Goal: Unclear

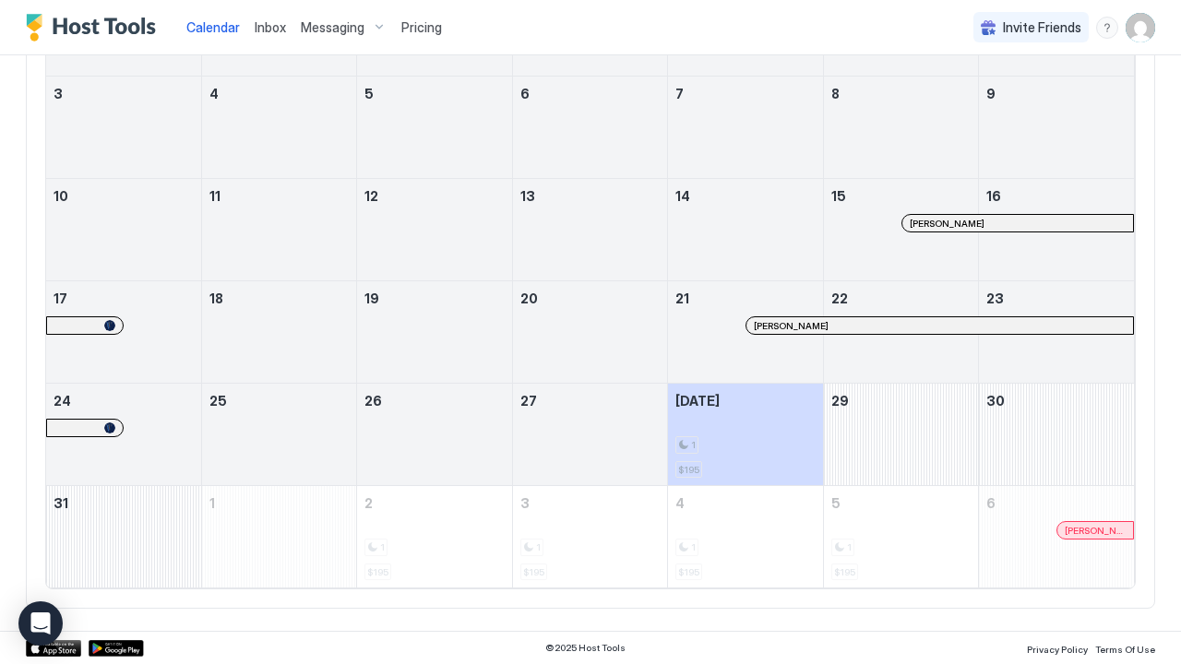
scroll to position [299, 0]
click at [859, 439] on div "August 29, 2025" at bounding box center [901, 436] width 154 height 102
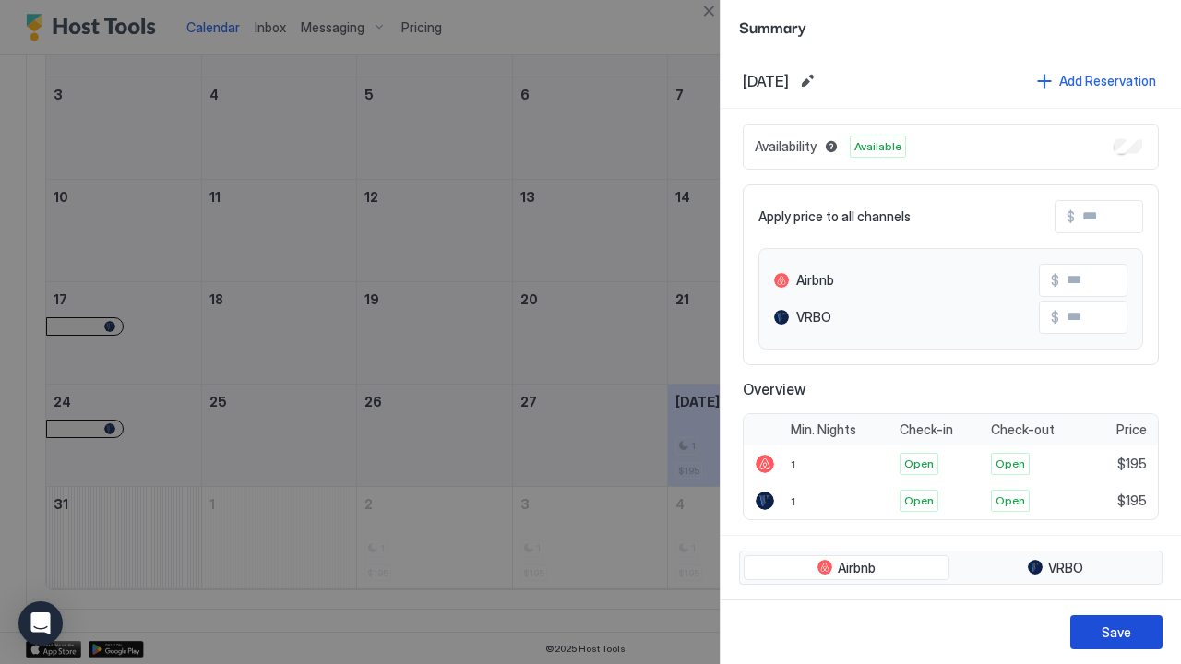
click at [1100, 639] on button "Save" at bounding box center [1116, 633] width 92 height 34
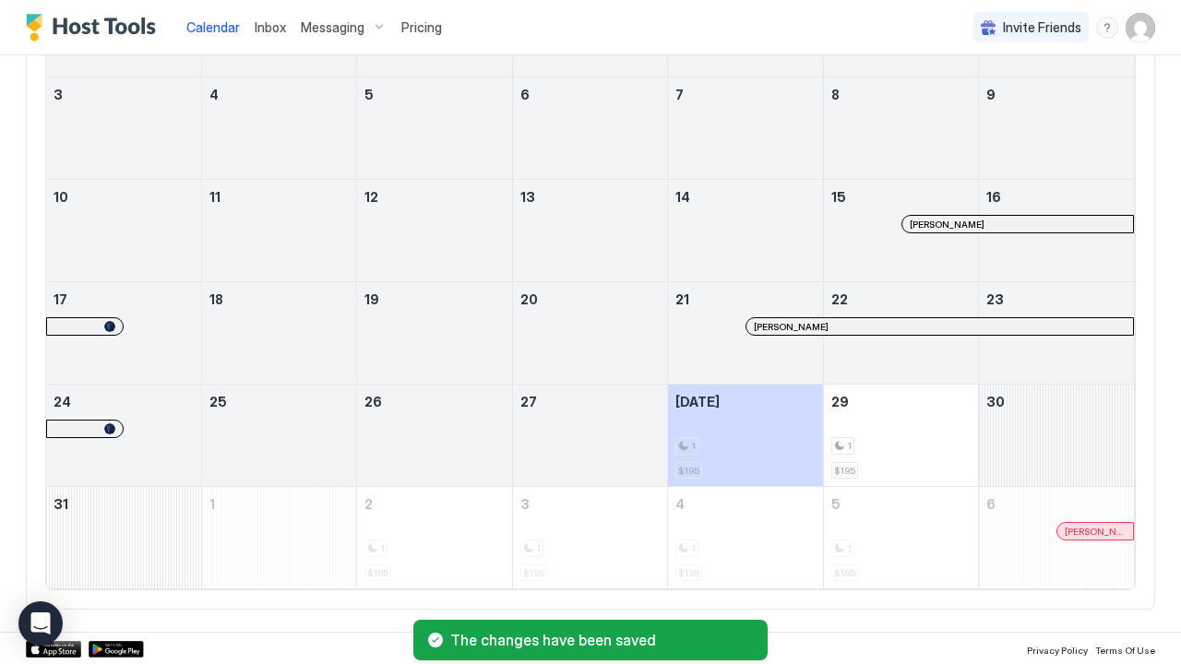
click at [1068, 457] on div "August 30, 2025" at bounding box center [1056, 436] width 155 height 102
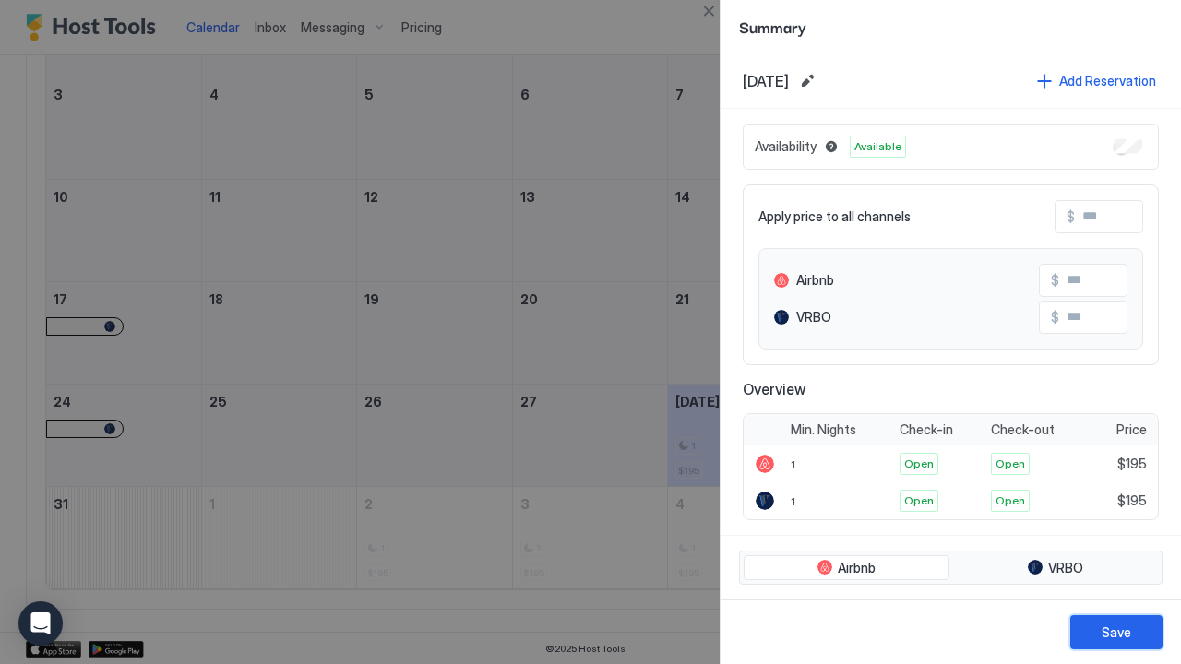
click at [1118, 639] on div "Save" at bounding box center [1117, 632] width 30 height 19
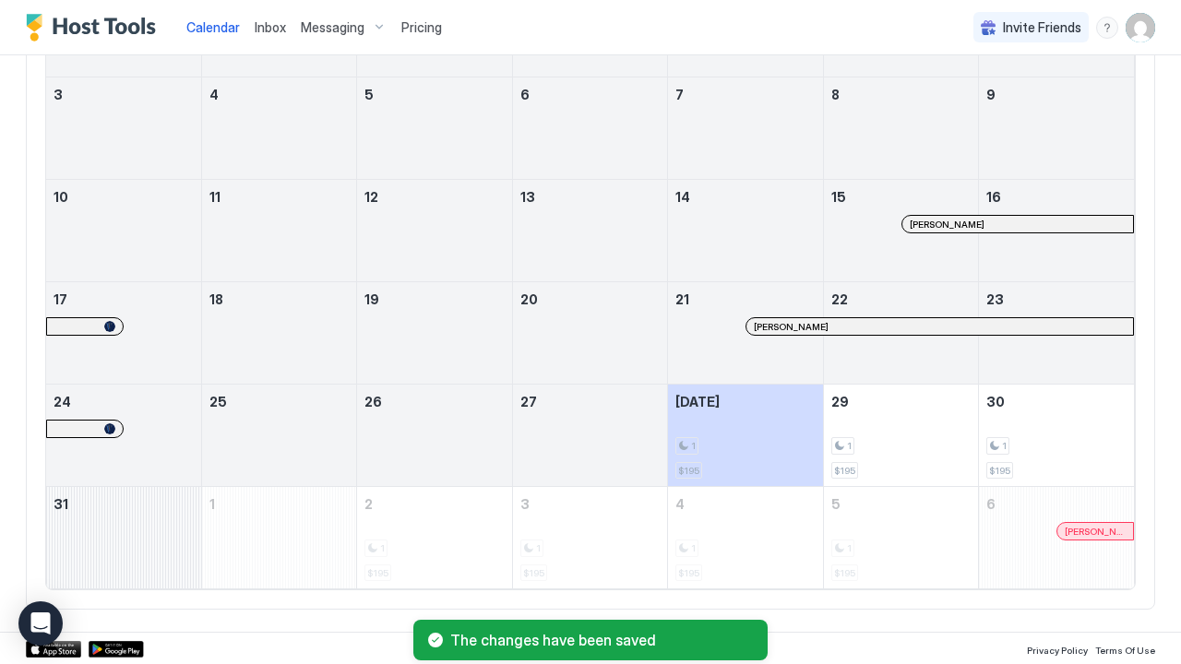
click at [172, 550] on div "August 31, 2025" at bounding box center [123, 538] width 155 height 102
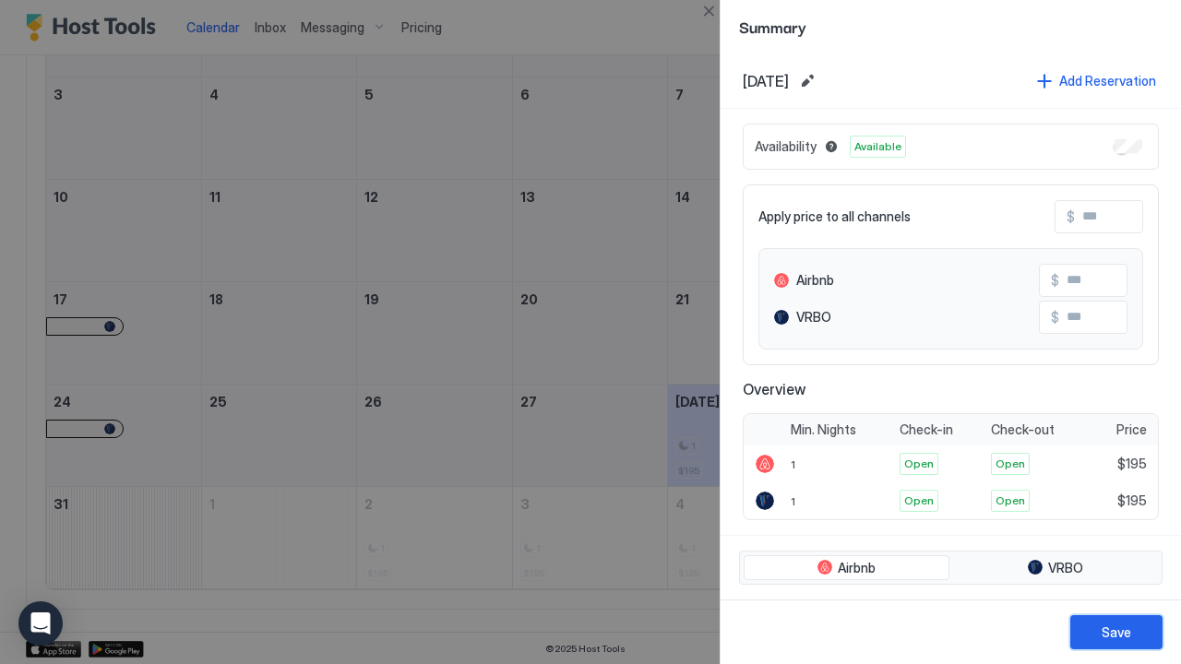
click at [1099, 640] on button "Save" at bounding box center [1116, 633] width 92 height 34
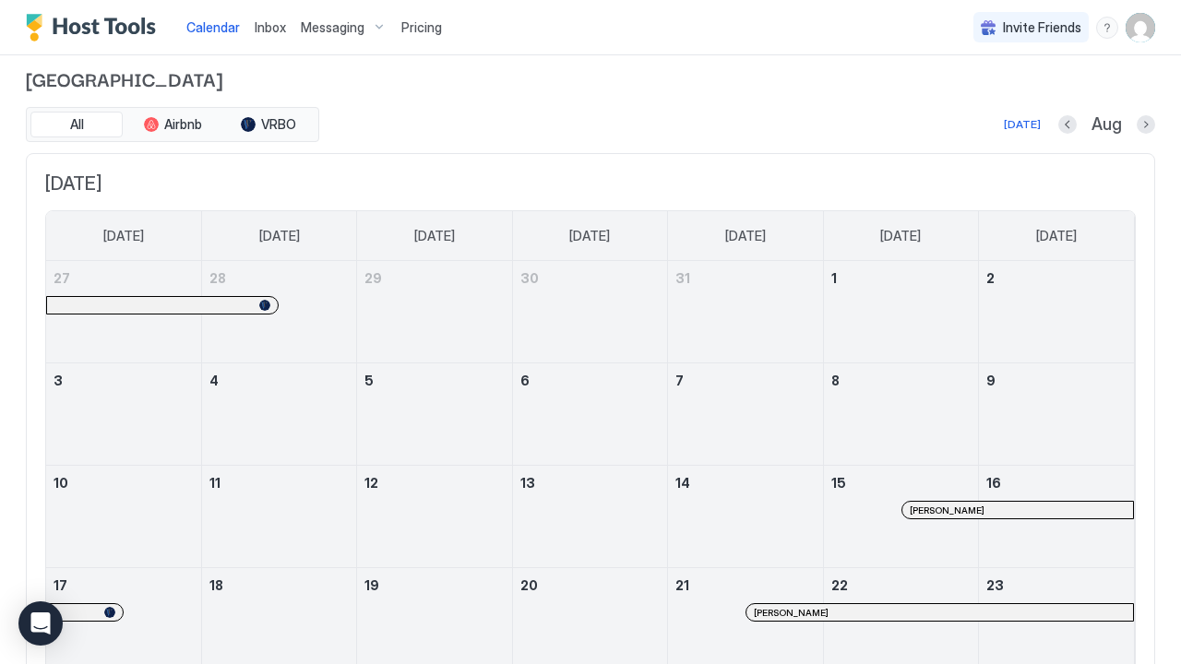
scroll to position [16, 0]
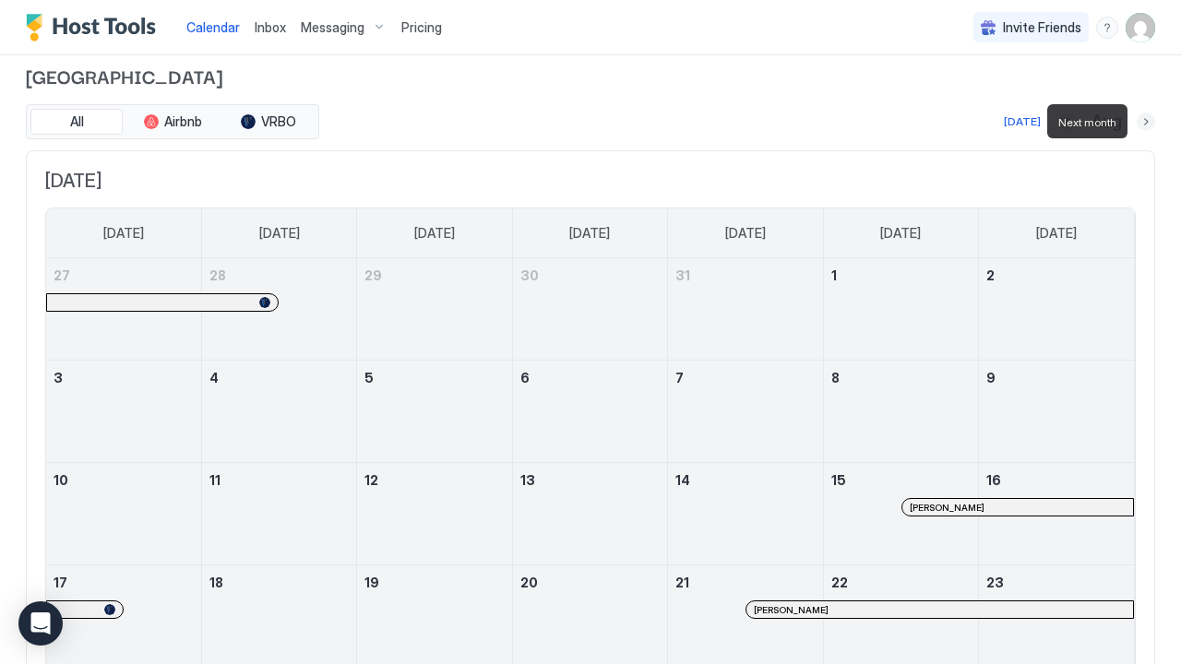
click at [1146, 123] on button "Next month" at bounding box center [1146, 122] width 18 height 18
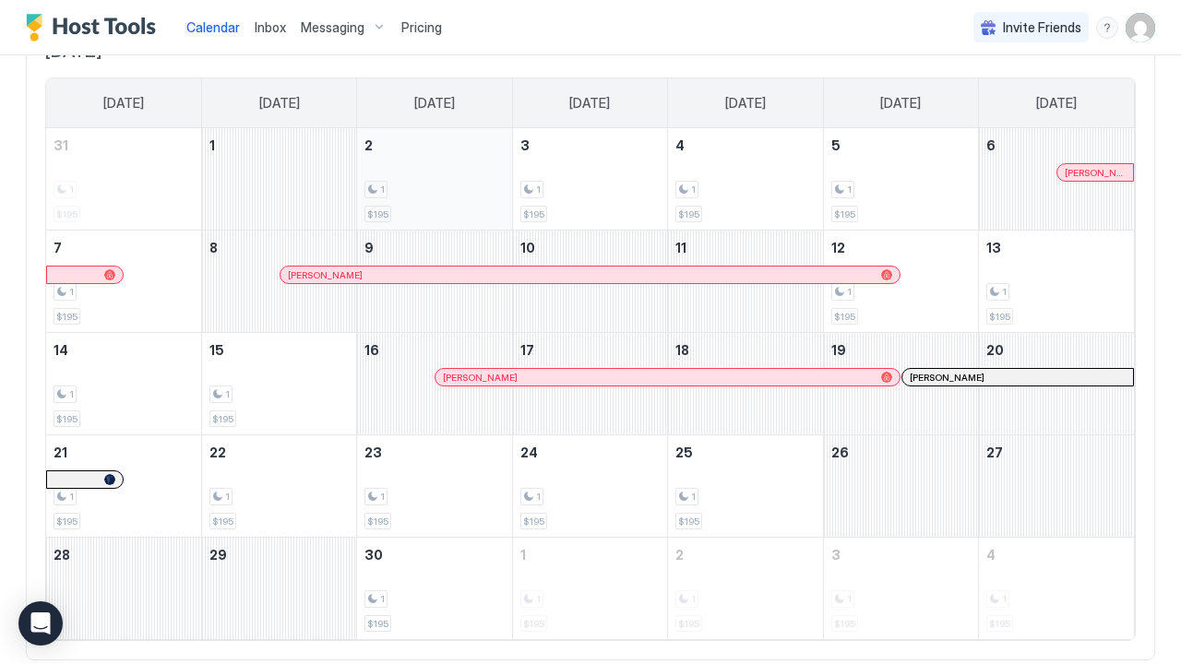
scroll to position [148, 0]
click at [297, 203] on div "September 1, 2025" at bounding box center [279, 177] width 154 height 102
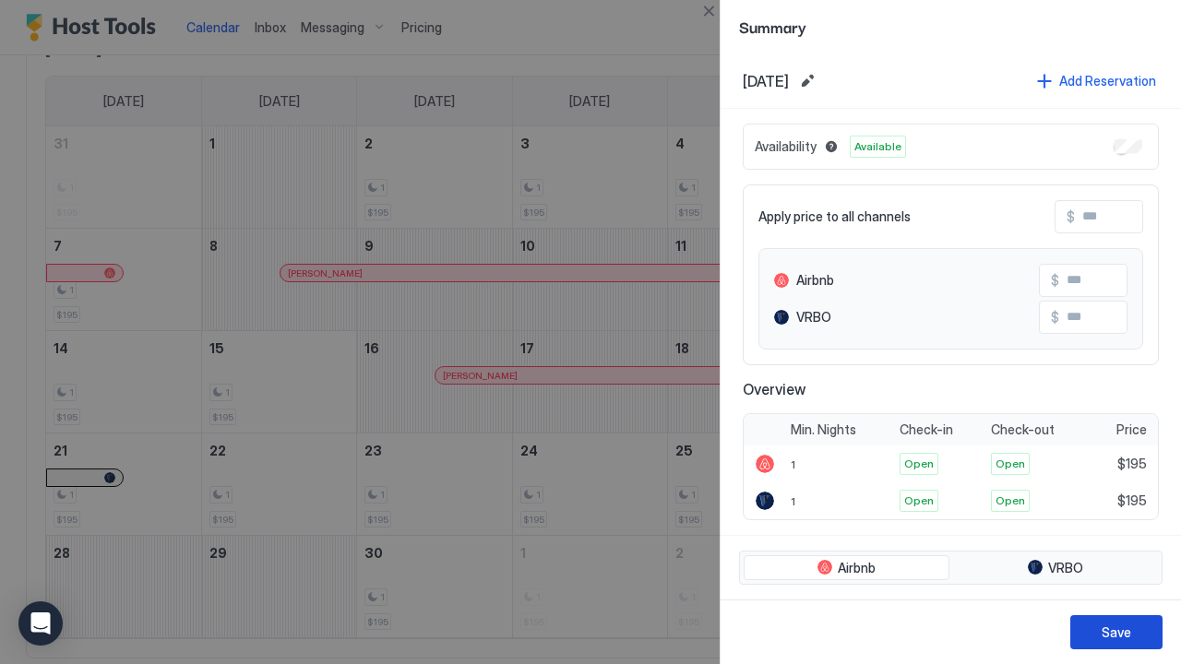
click at [1106, 628] on div "Save" at bounding box center [1117, 632] width 30 height 19
